Goal: Task Accomplishment & Management: Use online tool/utility

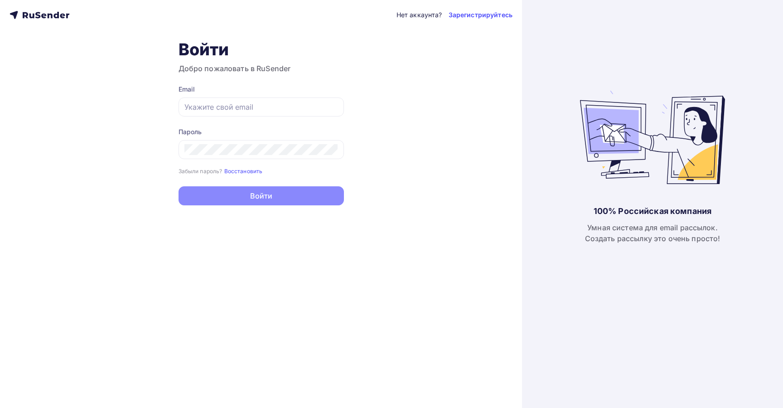
type input "[EMAIL_ADDRESS][DOMAIN_NAME]"
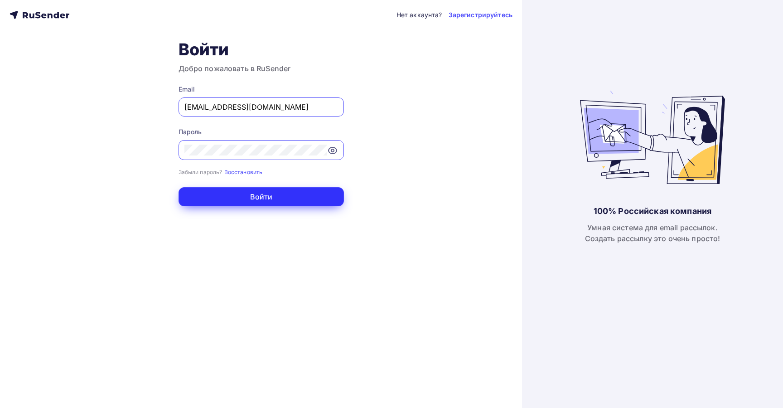
click at [294, 196] on button "Войти" at bounding box center [260, 196] width 165 height 19
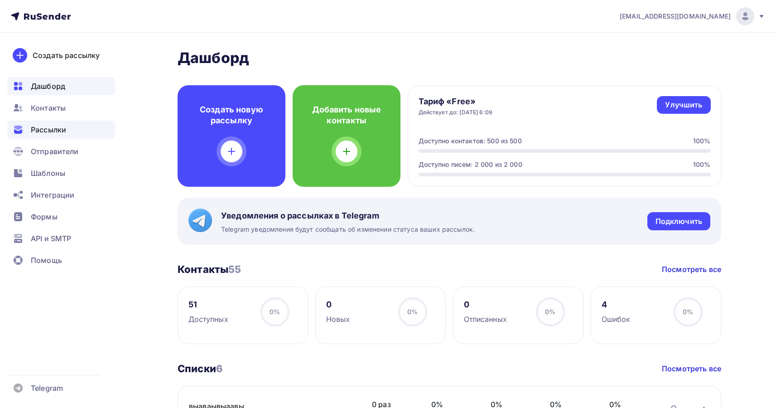
click at [48, 130] on span "Рассылки" at bounding box center [48, 129] width 35 height 11
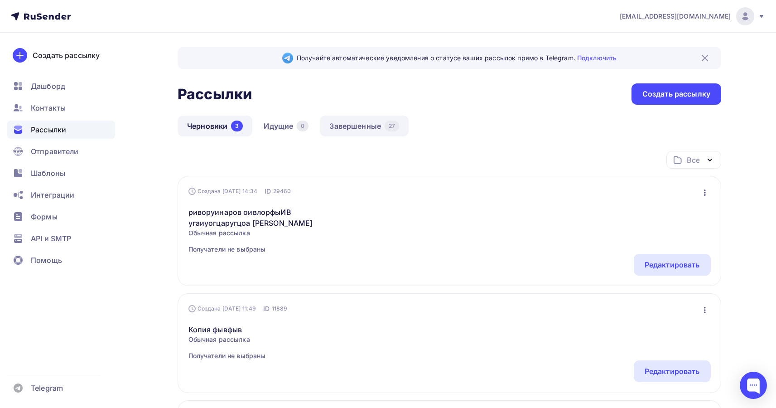
click at [368, 127] on link "Завершенные 27" at bounding box center [364, 126] width 89 height 21
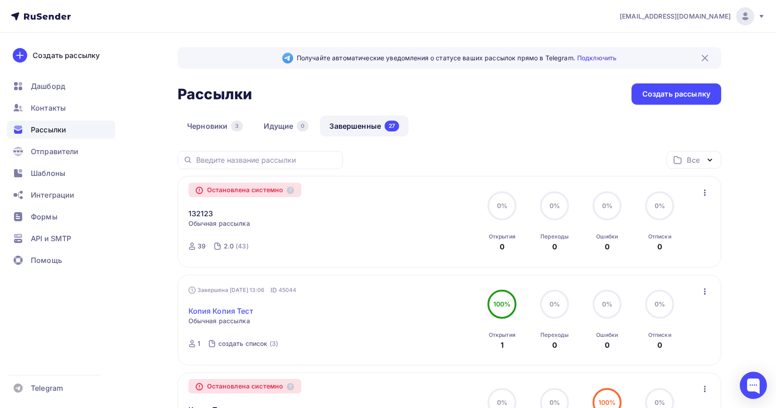
click at [209, 312] on link "Копия Копия Тест" at bounding box center [220, 310] width 65 height 11
